Goal: Check status: Check status

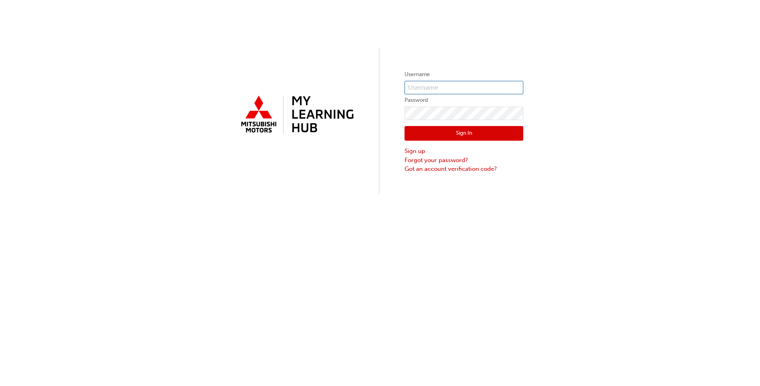
type input "[EMAIL_ADDRESS][DOMAIN_NAME]"
click at [395, 134] on button "Sign In" at bounding box center [464, 133] width 119 height 15
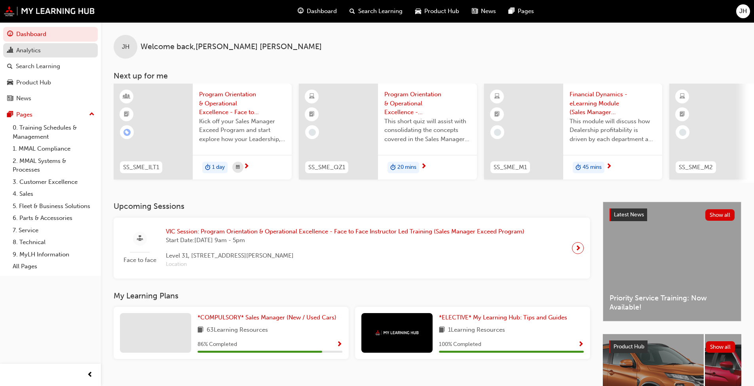
click at [27, 54] on div "Analytics" at bounding box center [28, 50] width 25 height 9
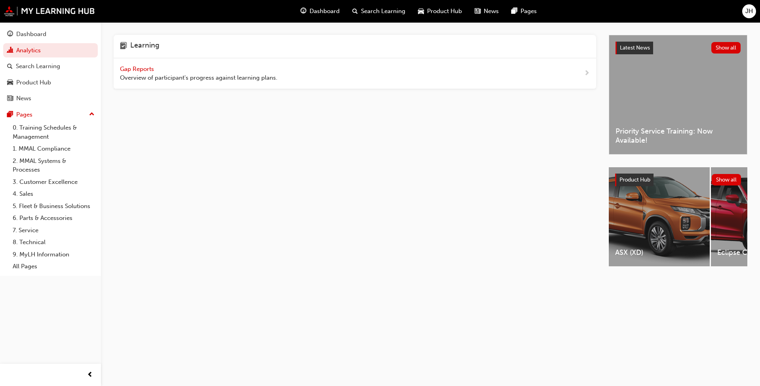
click at [145, 70] on span "Gap Reports" at bounding box center [138, 68] width 36 height 7
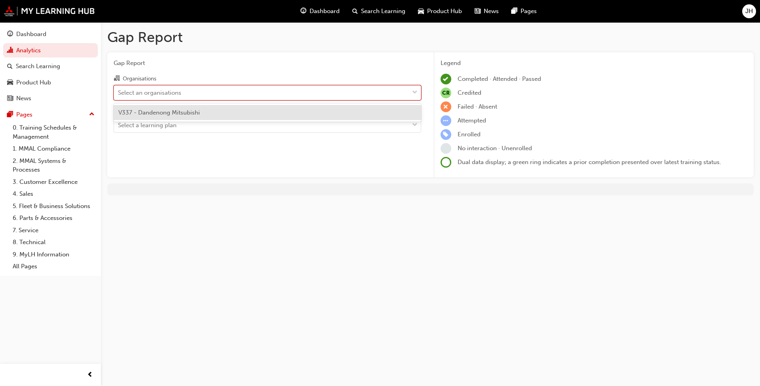
click at [221, 94] on div "Select an organisations" at bounding box center [261, 93] width 295 height 14
click at [119, 94] on input "Organisations option V337 - Dandenong Mitsubishi focused, 1 of 1. 1 result avai…" at bounding box center [118, 92] width 1 height 7
click at [203, 114] on div "V337 - Dandenong Mitsubishi" at bounding box center [268, 112] width 308 height 15
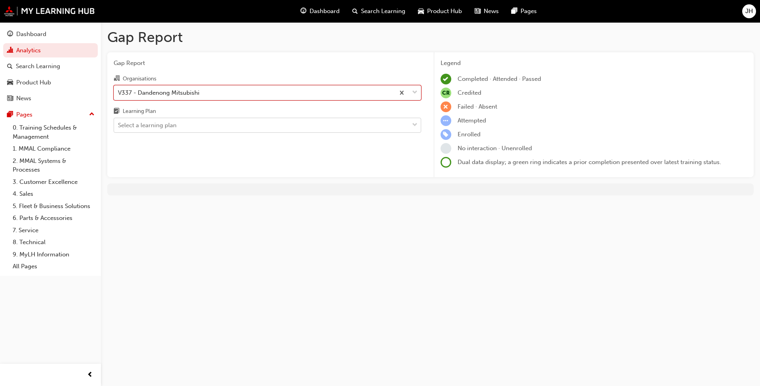
click at [200, 126] on div "Select a learning plan" at bounding box center [261, 125] width 295 height 14
click at [119, 126] on input "Learning Plan Select a learning plan" at bounding box center [118, 125] width 1 height 7
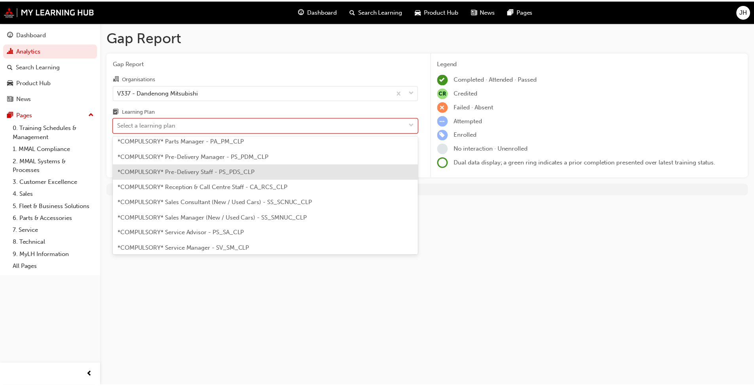
scroll to position [198, 0]
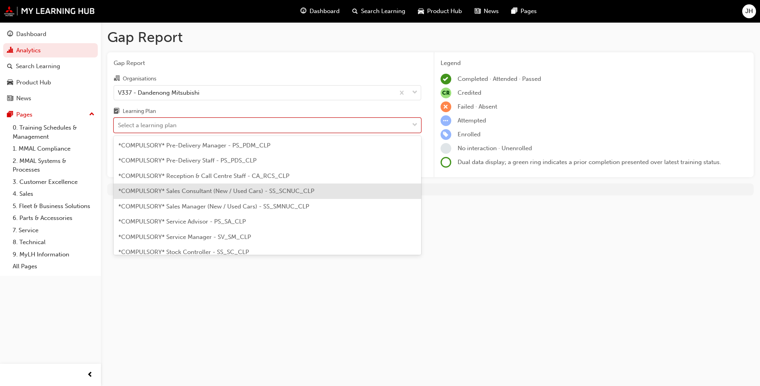
click at [186, 192] on span "*COMPULSORY* Sales Consultant (New / Used Cars) - SS_SCNUC_CLP" at bounding box center [216, 190] width 196 height 7
